Goal: Navigation & Orientation: Find specific page/section

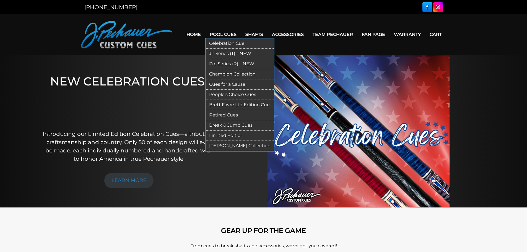
click at [232, 62] on link "Pro Series (R) – NEW" at bounding box center [240, 64] width 68 height 10
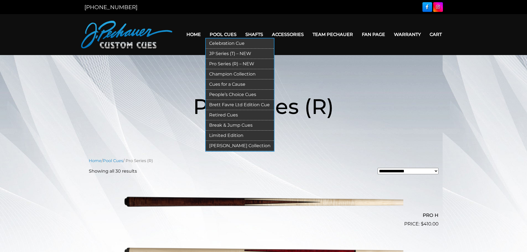
click at [232, 74] on link "Champion Collection" at bounding box center [240, 74] width 68 height 10
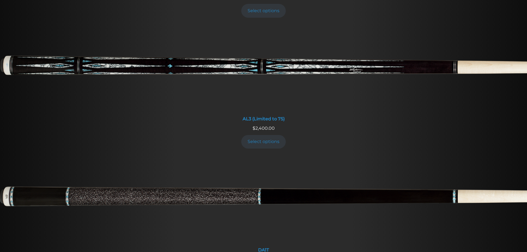
scroll to position [415, 0]
